Goal: Task Accomplishment & Management: Manage account settings

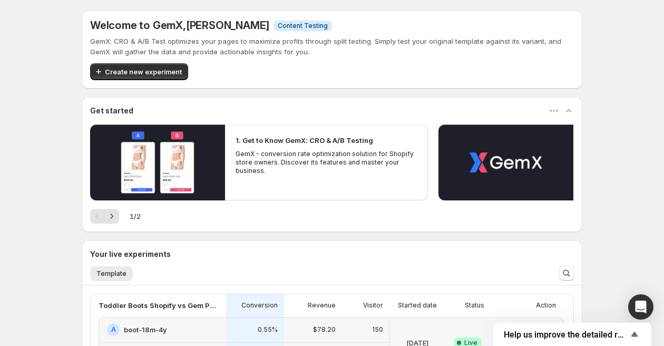
scroll to position [171, 0]
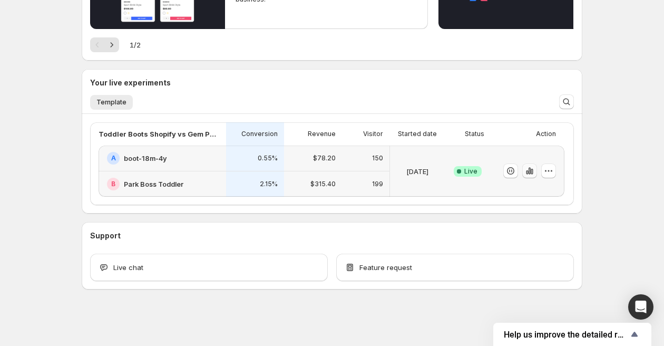
click at [528, 166] on icon "button" at bounding box center [530, 171] width 11 height 11
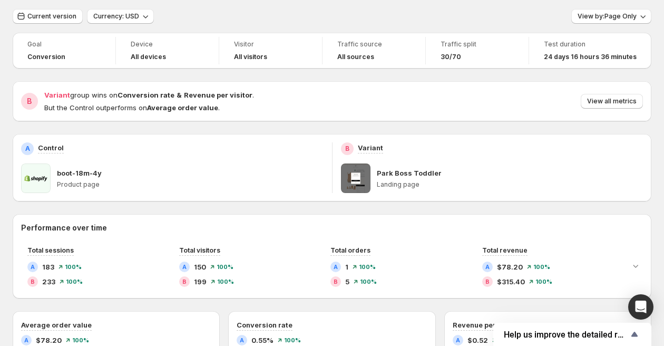
scroll to position [33, 0]
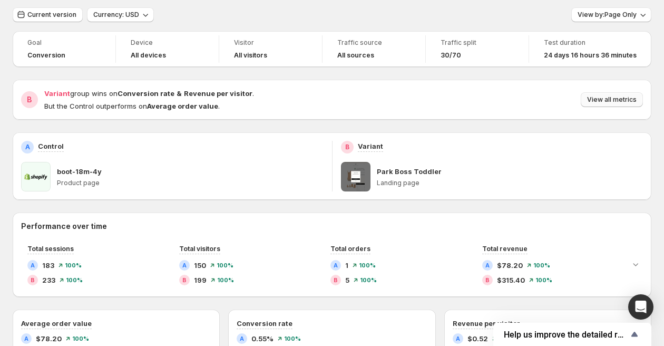
click at [612, 99] on span "View all metrics" at bounding box center [612, 99] width 50 height 8
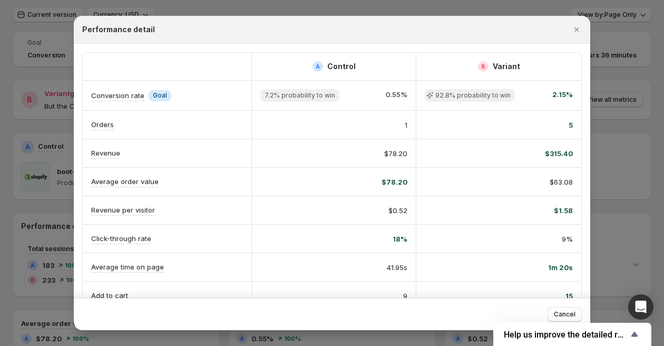
scroll to position [1, 0]
click at [573, 28] on icon "Close" at bounding box center [576, 29] width 11 height 11
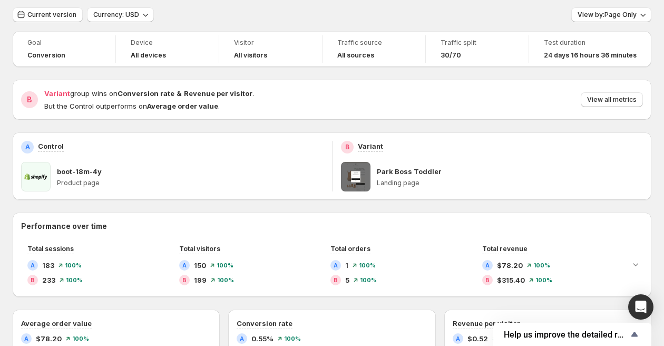
click at [454, 46] on span "Traffic split" at bounding box center [477, 42] width 73 height 8
click at [461, 62] on div "Traffic split 30/70" at bounding box center [477, 48] width 90 height 27
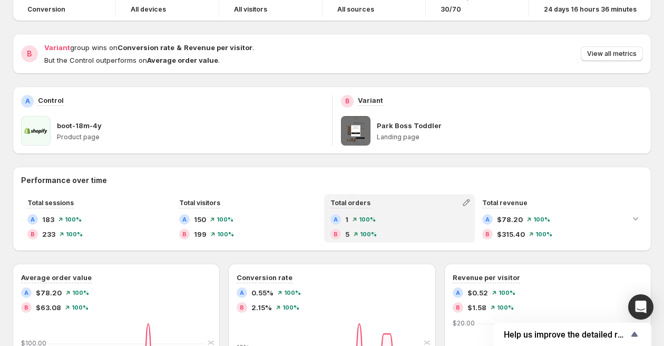
scroll to position [0, 0]
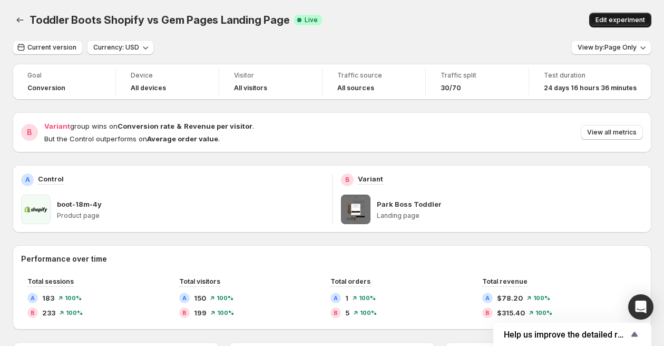
click at [619, 19] on span "Edit experiment" at bounding box center [621, 20] width 50 height 8
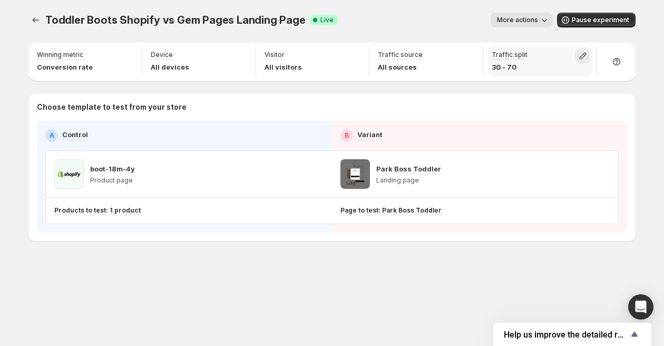
click at [581, 55] on icon "button" at bounding box center [583, 56] width 11 height 11
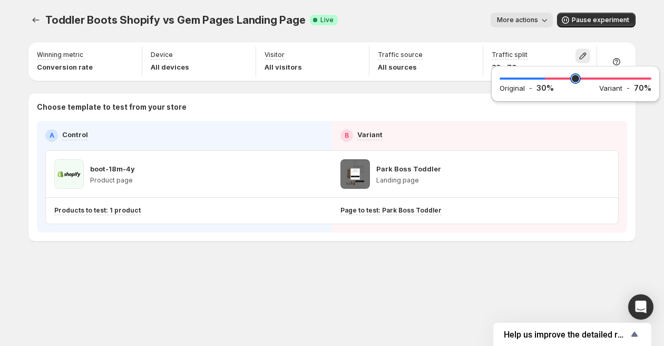
click at [522, 78] on input "range" at bounding box center [576, 78] width 152 height 15
type input "*"
click at [508, 77] on input "range" at bounding box center [576, 78] width 152 height 15
click at [507, 251] on div "Toddler Boots Shopify vs Gem Pages Landing Page. This page is ready Toddler Boo…" at bounding box center [332, 149] width 633 height 298
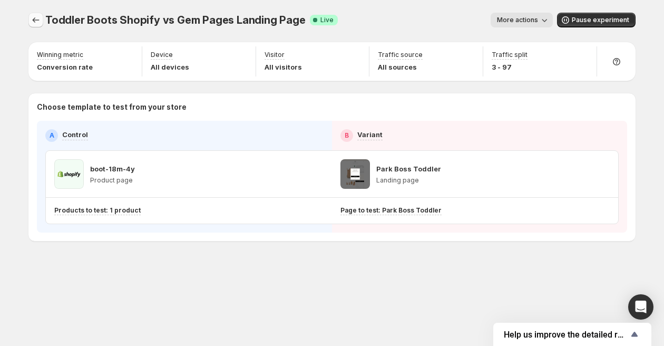
click at [30, 15] on button "Experiments" at bounding box center [35, 20] width 15 height 15
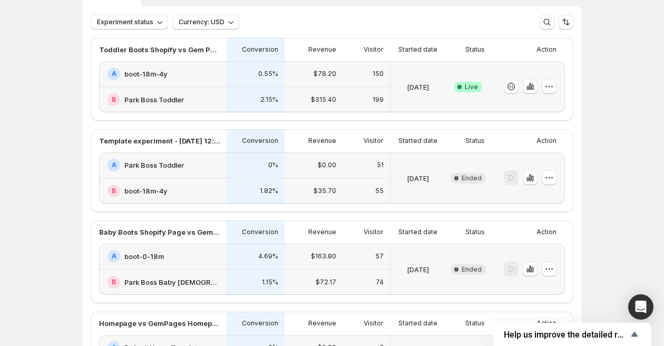
scroll to position [63, 0]
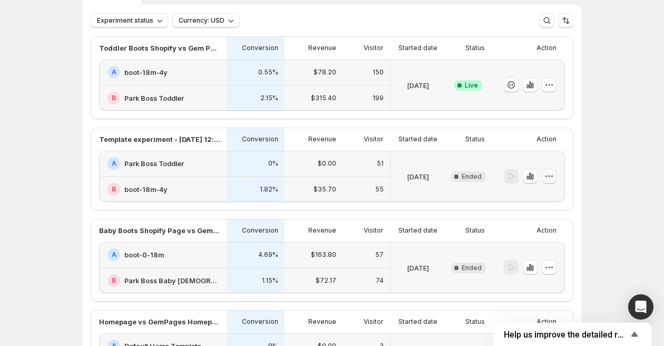
click at [550, 176] on icon "button" at bounding box center [549, 176] width 11 height 11
click at [632, 174] on div "Experiments. This page is ready Experiments Create new experiment Template Expe…" at bounding box center [332, 243] width 664 height 613
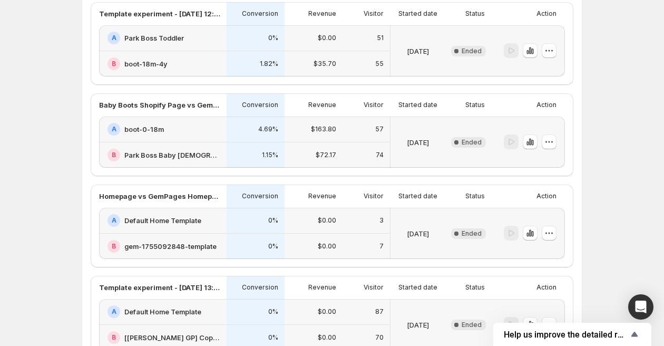
scroll to position [192, 0]
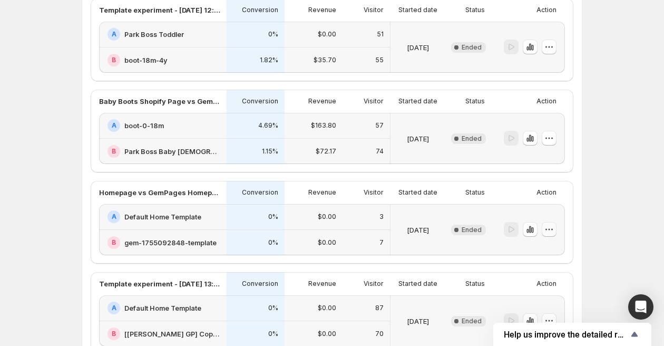
click at [550, 228] on icon "button" at bounding box center [549, 229] width 11 height 11
click at [540, 306] on span "Delete" at bounding box center [541, 304] width 21 height 8
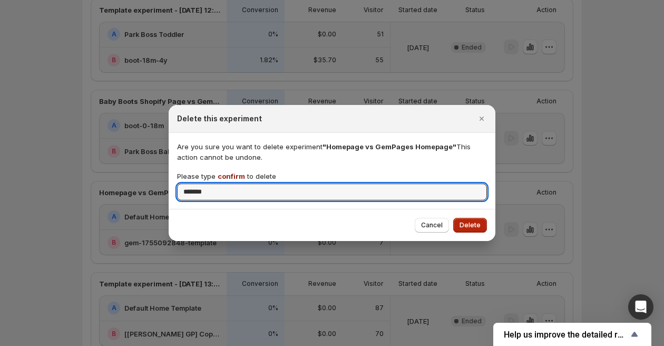
type input "*******"
click at [464, 226] on span "Delete" at bounding box center [470, 225] width 21 height 8
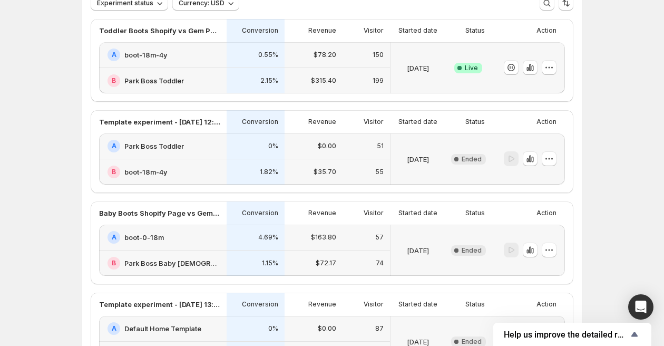
scroll to position [0, 0]
